Goal: Navigation & Orientation: Find specific page/section

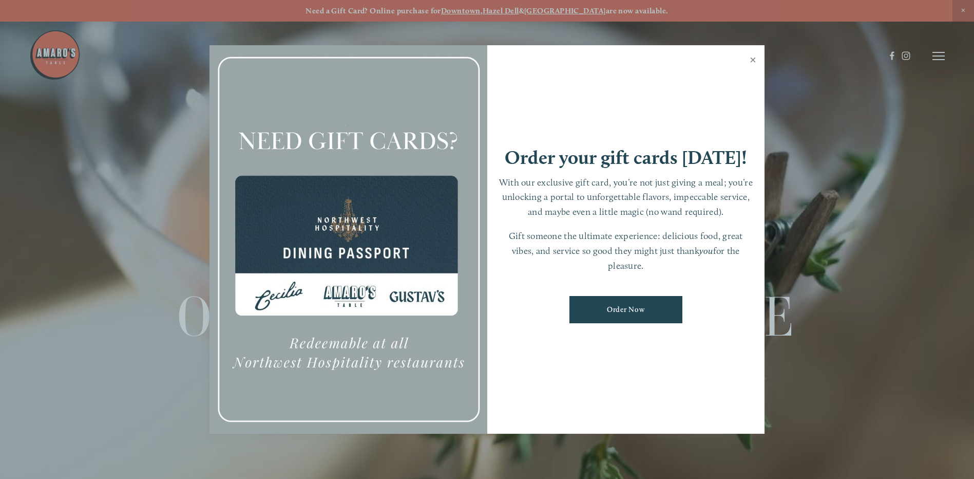
click at [750, 55] on link "Close" at bounding box center [753, 61] width 20 height 29
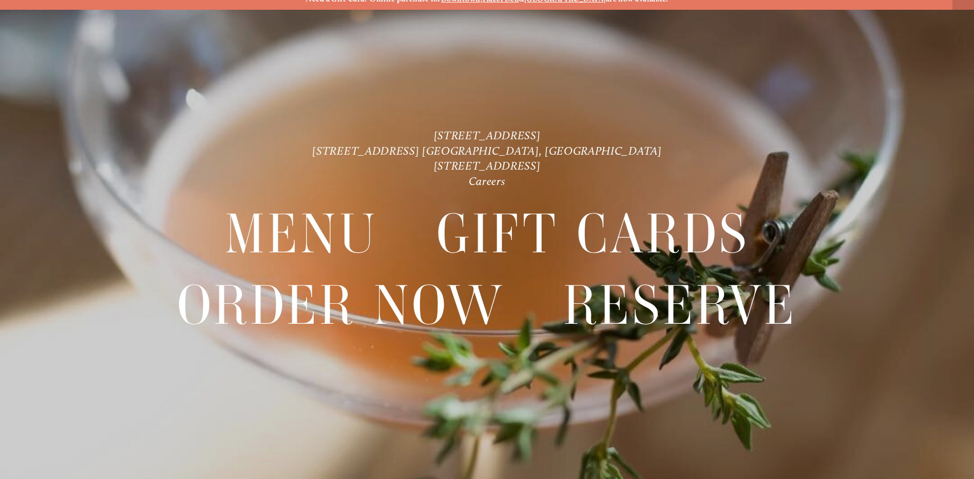
scroll to position [22, 0]
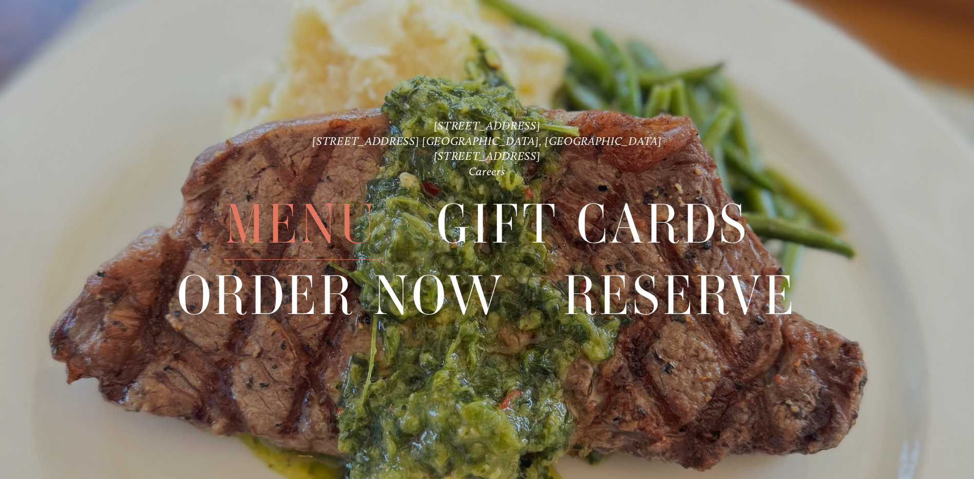
click at [279, 227] on span "Menu" at bounding box center [301, 224] width 153 height 70
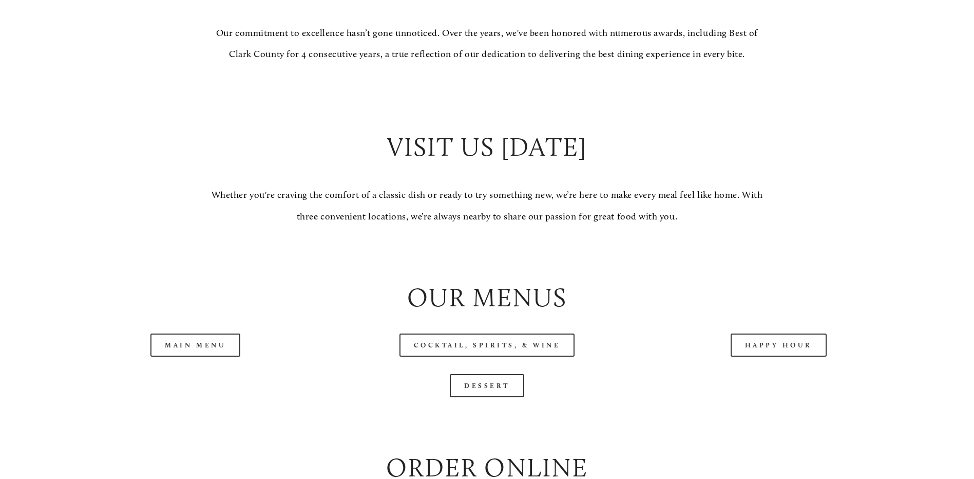
scroll to position [976, 0]
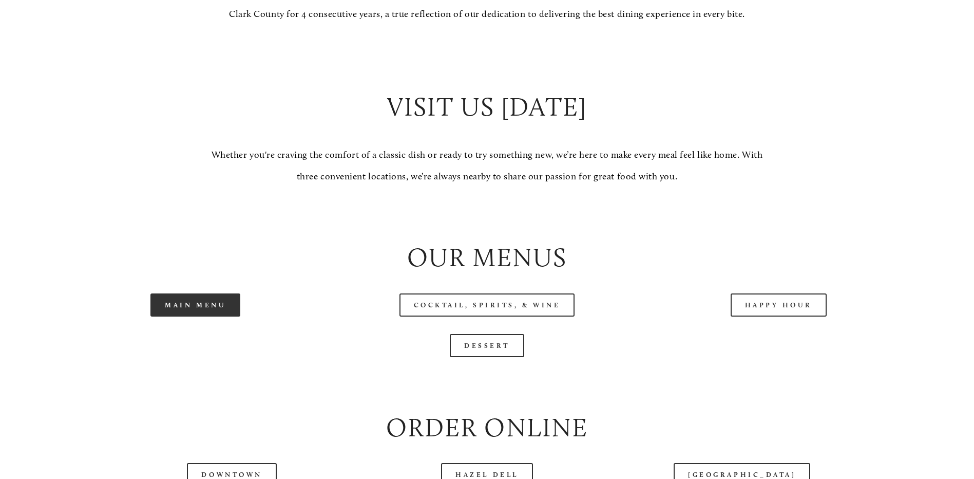
click at [213, 316] on link "Main Menu" at bounding box center [195, 304] width 90 height 23
